Goal: Task Accomplishment & Management: Manage account settings

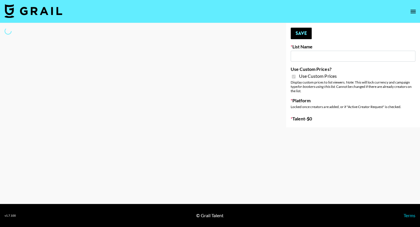
type input "Laifen (IG)"
checkbox input "true"
select select "Brand"
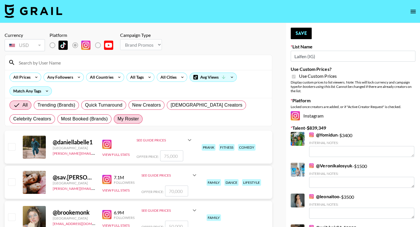
click at [118, 122] on span "My Roster" at bounding box center [128, 119] width 21 height 7
click at [118, 119] on input "My Roster" at bounding box center [118, 119] width 0 height 0
radio input "true"
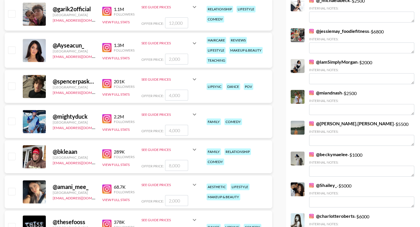
scroll to position [591, 0]
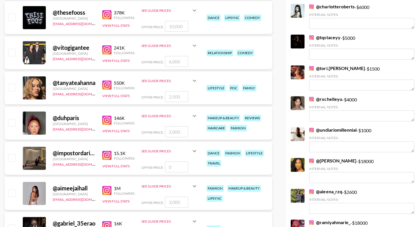
click at [15, 122] on input "checkbox" at bounding box center [11, 122] width 7 height 7
checkbox input "true"
type input "2000"
click at [10, 91] on div at bounding box center [11, 88] width 9 height 10
click at [10, 89] on input "checkbox" at bounding box center [11, 87] width 7 height 7
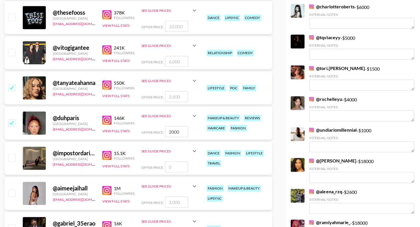
checkbox input "true"
type input "2500"
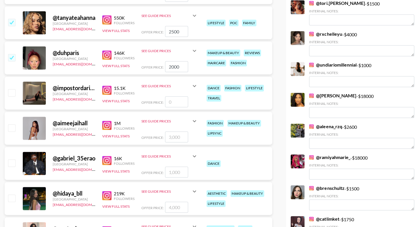
click at [14, 127] on input "checkbox" at bounding box center [11, 127] width 7 height 7
checkbox input "true"
type input "3000"
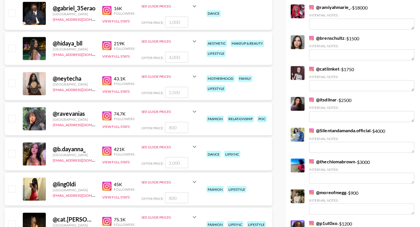
scroll to position [851, 0]
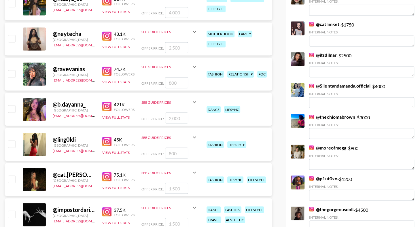
click at [13, 111] on input "checkbox" at bounding box center [11, 108] width 7 height 7
checkbox input "true"
type input "2000"
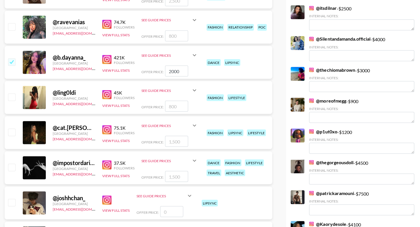
click at [14, 131] on input "checkbox" at bounding box center [11, 132] width 7 height 7
checkbox input "true"
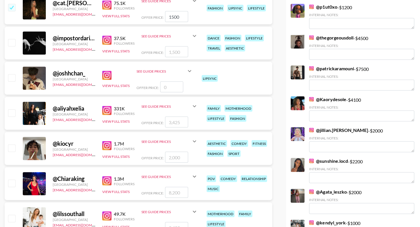
scroll to position [1014, 0]
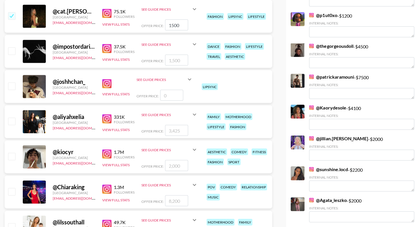
drag, startPoint x: 181, startPoint y: 25, endPoint x: 161, endPoint y: 25, distance: 19.9
click at [162, 25] on div "Offer Price: 1500" at bounding box center [169, 25] width 56 height 11
type input "2000"
click at [128, 31] on div "@ cat.pisciotta United States ehartney@grail-talent.com 75.1K Followers View Fu…" at bounding box center [139, 16] width 268 height 33
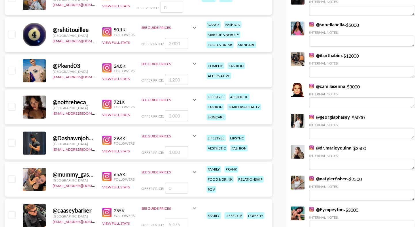
scroll to position [1315, 0]
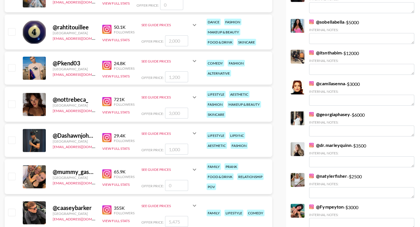
click at [13, 102] on input "checkbox" at bounding box center [11, 104] width 7 height 7
checkbox input "true"
type input "3000"
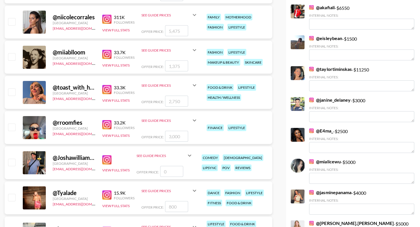
scroll to position [1580, 0]
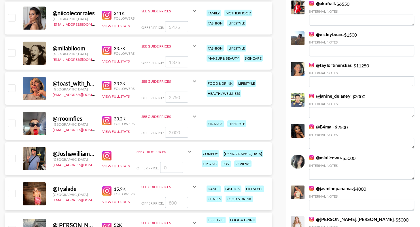
click at [11, 53] on input "checkbox" at bounding box center [11, 52] width 7 height 7
checkbox input "true"
type input "1375"
click at [11, 50] on input "checkbox" at bounding box center [11, 52] width 7 height 7
checkbox input "false"
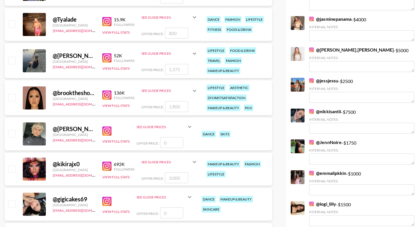
scroll to position [1750, 0]
click at [11, 97] on input "checkbox" at bounding box center [11, 97] width 7 height 7
checkbox input "true"
type input "1800"
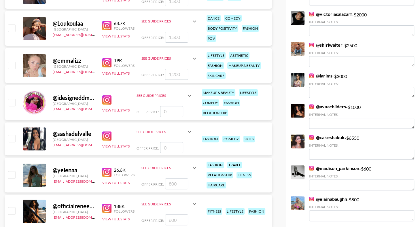
scroll to position [2031, 0]
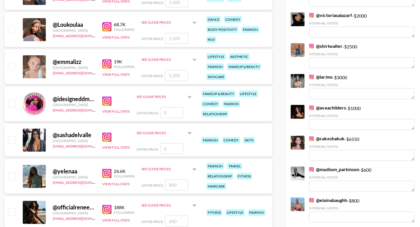
click at [13, 63] on input "checkbox" at bounding box center [11, 66] width 7 height 7
checkbox input "true"
type input "1200"
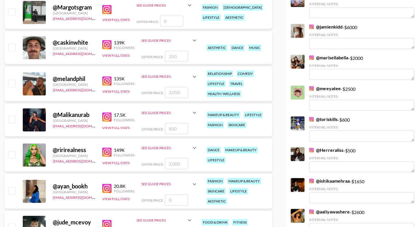
scroll to position [2265, 0]
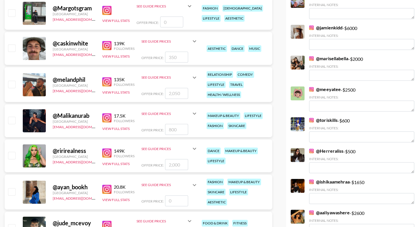
click at [15, 119] on input "checkbox" at bounding box center [11, 120] width 7 height 7
checkbox input "true"
type input "800"
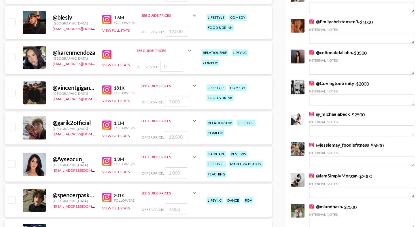
scroll to position [0, 0]
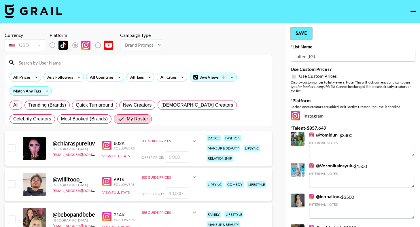
click at [305, 31] on button "Save" at bounding box center [301, 34] width 21 height 12
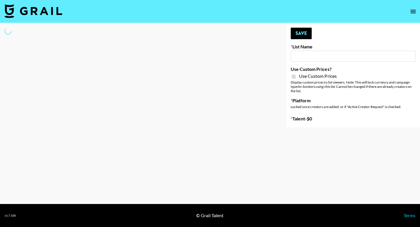
type input "Laifen (TikTok)"
checkbox input "true"
select select "Brand"
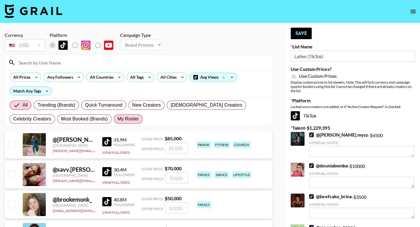
click at [118, 120] on span "My Roster" at bounding box center [128, 119] width 21 height 7
click at [118, 119] on input "My Roster" at bounding box center [118, 119] width 0 height 0
radio input "true"
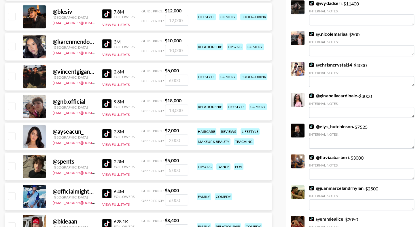
scroll to position [254, 0]
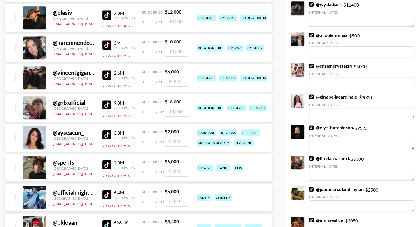
click at [11, 140] on input "checkbox" at bounding box center [11, 137] width 7 height 7
checkbox input "true"
type input "2000"
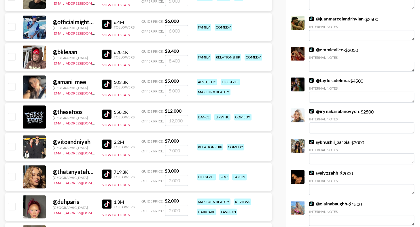
scroll to position [430, 0]
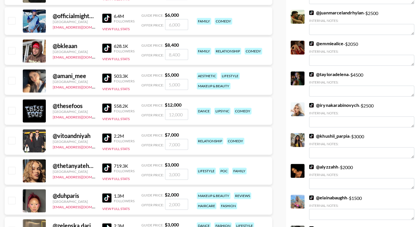
click at [13, 170] on input "checkbox" at bounding box center [11, 170] width 7 height 7
checkbox input "true"
type input "3000"
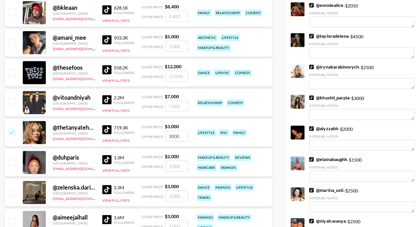
click at [10, 163] on input "checkbox" at bounding box center [11, 161] width 7 height 7
checkbox input "true"
type input "2000"
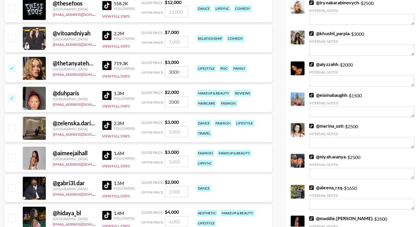
click at [14, 159] on input "checkbox" at bounding box center [11, 157] width 7 height 7
checkbox input "true"
type input "3000"
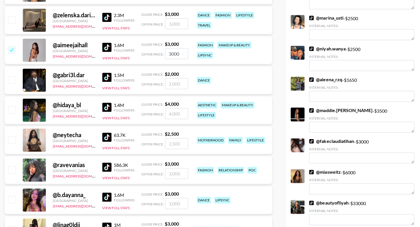
click at [14, 170] on input "checkbox" at bounding box center [11, 169] width 7 height 7
checkbox input "true"
type input "3000"
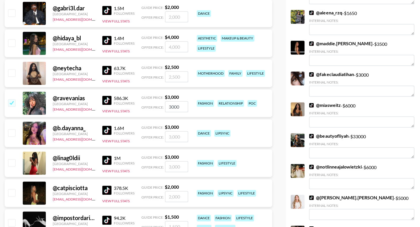
scroll to position [708, 0]
click at [12, 101] on input "checkbox" at bounding box center [11, 102] width 7 height 7
checkbox input "false"
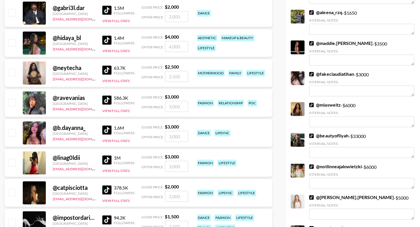
click at [10, 133] on input "checkbox" at bounding box center [11, 132] width 7 height 7
checkbox input "true"
type input "3000"
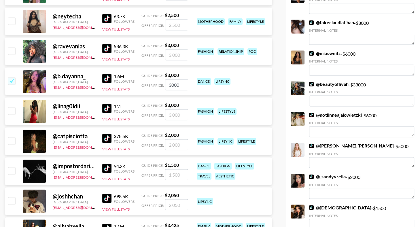
scroll to position [760, 0]
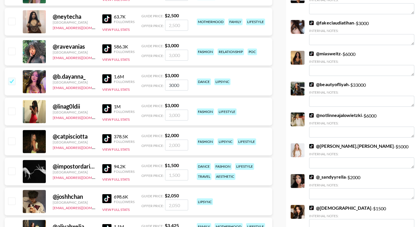
click at [12, 143] on input "checkbox" at bounding box center [11, 140] width 7 height 7
checkbox input "true"
type input "2000"
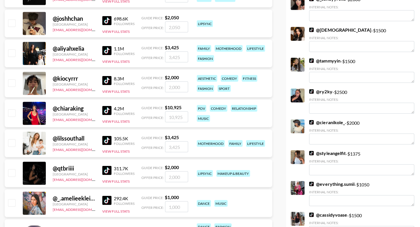
scroll to position [1010, 0]
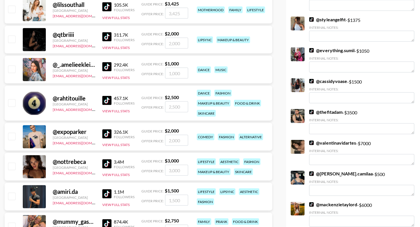
click at [14, 163] on input "checkbox" at bounding box center [11, 166] width 7 height 7
checkbox input "true"
type input "3000"
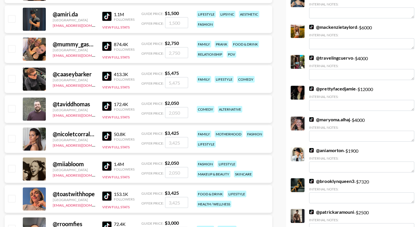
scroll to position [1248, 0]
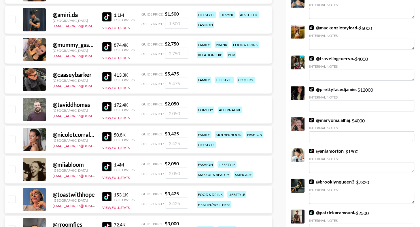
click at [13, 171] on input "checkbox" at bounding box center [11, 169] width 7 height 7
checkbox input "true"
type input "2050"
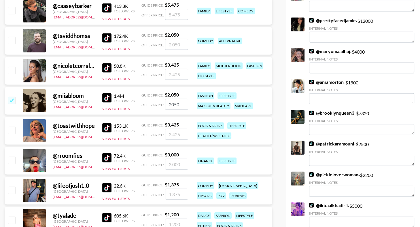
scroll to position [1316, 0]
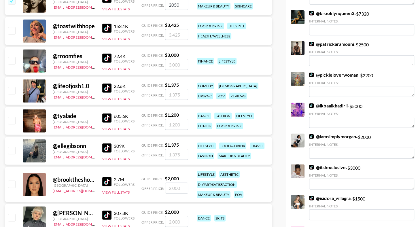
click at [13, 184] on input "checkbox" at bounding box center [11, 184] width 7 height 7
checkbox input "true"
type input "2000"
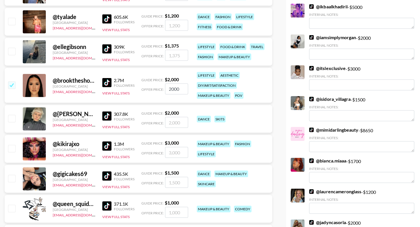
click at [13, 149] on input "checkbox" at bounding box center [11, 148] width 7 height 7
checkbox input "true"
type input "3000"
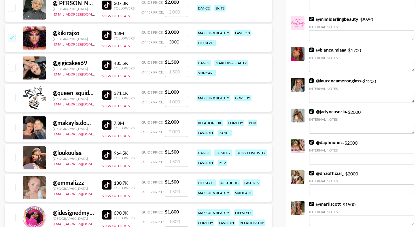
scroll to position [1649, 0]
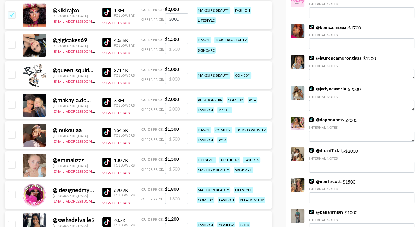
click at [12, 161] on input "checkbox" at bounding box center [11, 164] width 7 height 7
checkbox input "true"
type input "1500"
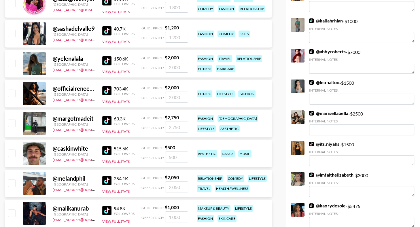
scroll to position [1841, 0]
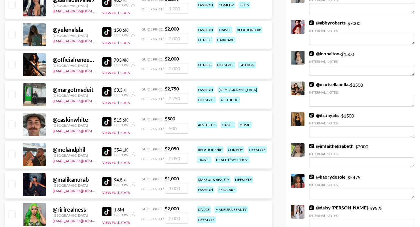
click at [12, 181] on input "checkbox" at bounding box center [11, 184] width 7 height 7
checkbox input "true"
type input "1000"
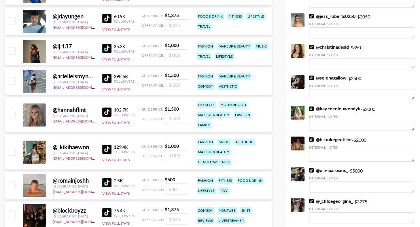
scroll to position [2101, 0]
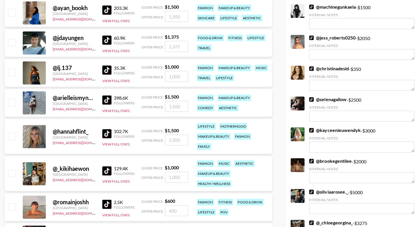
click at [15, 71] on input "checkbox" at bounding box center [11, 72] width 7 height 7
checkbox input "true"
type input "1000"
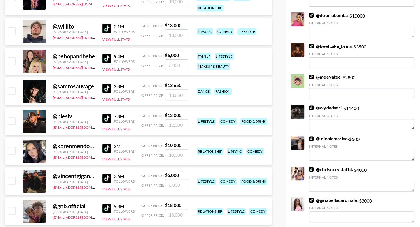
scroll to position [0, 0]
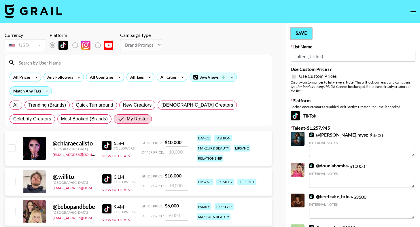
click at [307, 37] on button "Save" at bounding box center [301, 34] width 21 height 12
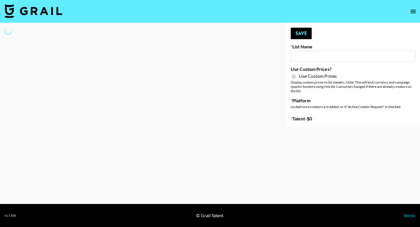
type input "[PERSON_NAME] (TikTok)"
checkbox input "true"
select select "Brand"
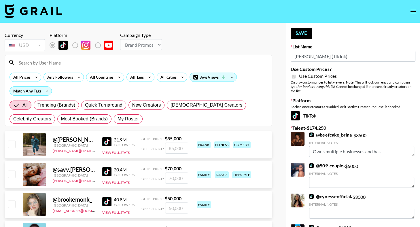
click at [50, 65] on input at bounding box center [141, 62] width 253 height 9
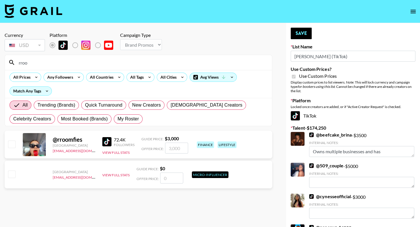
type input "rroo"
click at [12, 142] on input "checkbox" at bounding box center [11, 144] width 7 height 7
checkbox input "true"
type input "3000"
click at [297, 29] on button "Save" at bounding box center [301, 34] width 21 height 12
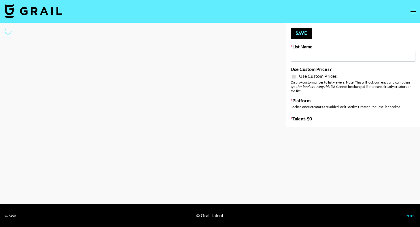
type input "[PERSON_NAME] (TikTok)"
checkbox input "true"
select select "Brand"
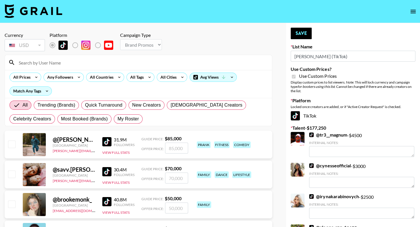
click at [101, 65] on input at bounding box center [141, 62] width 253 height 9
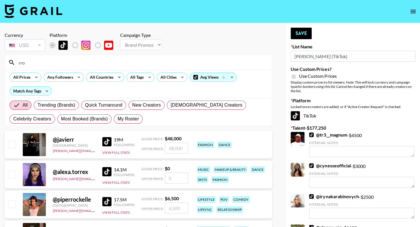
type input "rroo"
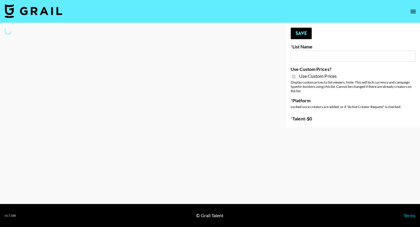
type input "[PERSON_NAME] (IG)"
checkbox input "true"
select select "Brand"
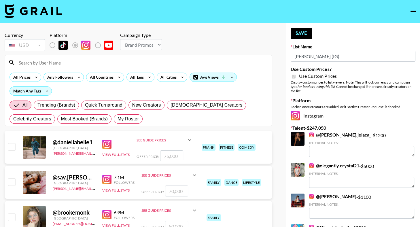
click at [81, 61] on input at bounding box center [141, 62] width 253 height 9
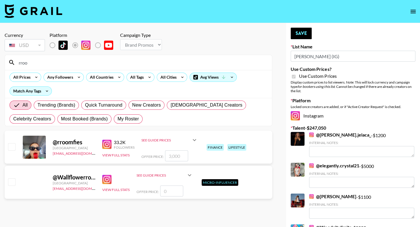
type input "rroo"
click at [9, 145] on input "checkbox" at bounding box center [11, 146] width 7 height 7
checkbox input "true"
type input "3000"
click at [305, 34] on button "Save" at bounding box center [301, 34] width 21 height 12
